Goal: Task Accomplishment & Management: Use online tool/utility

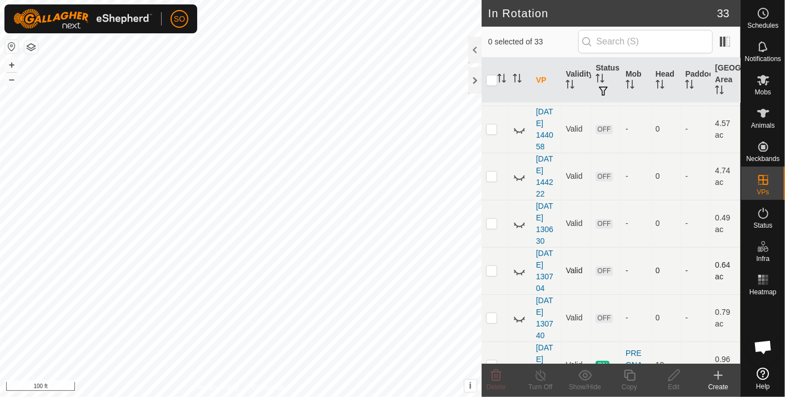
scroll to position [617, 0]
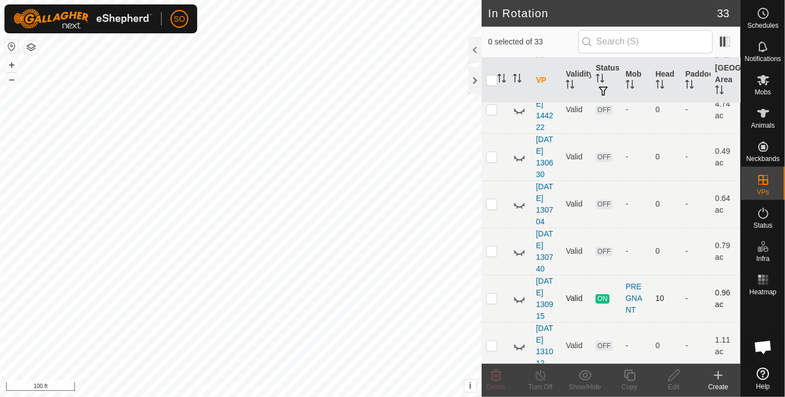
click at [516, 292] on icon at bounding box center [519, 298] width 13 height 13
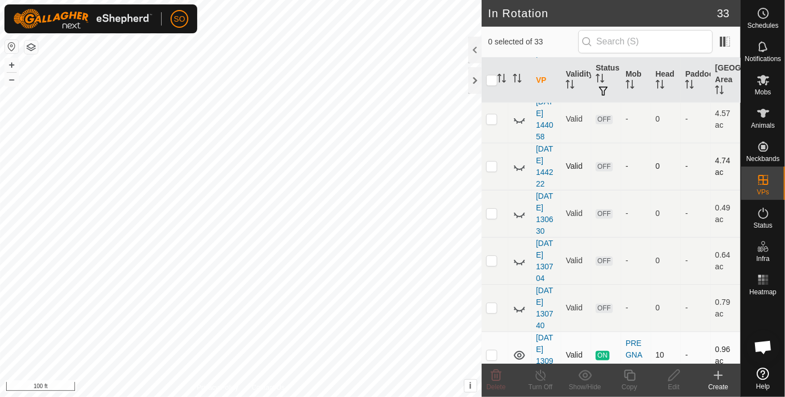
scroll to position [556, 0]
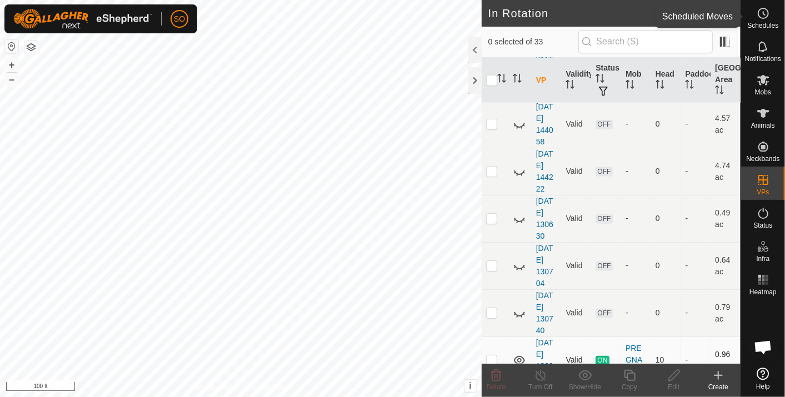
click at [765, 14] on icon at bounding box center [764, 13] width 2 height 3
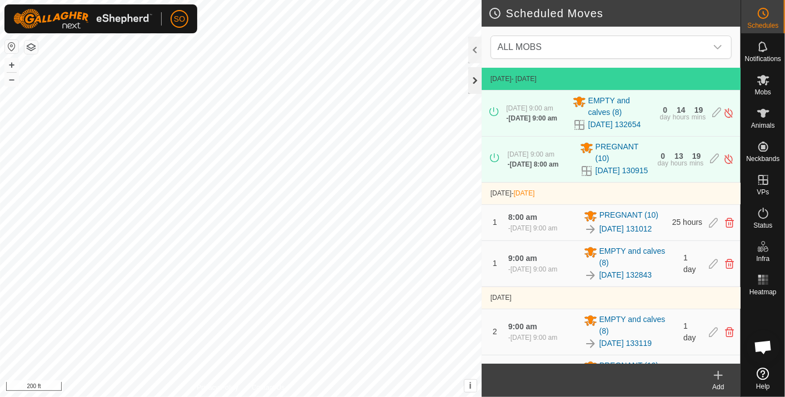
click at [473, 78] on div at bounding box center [474, 80] width 13 height 27
